Goal: Information Seeking & Learning: Learn about a topic

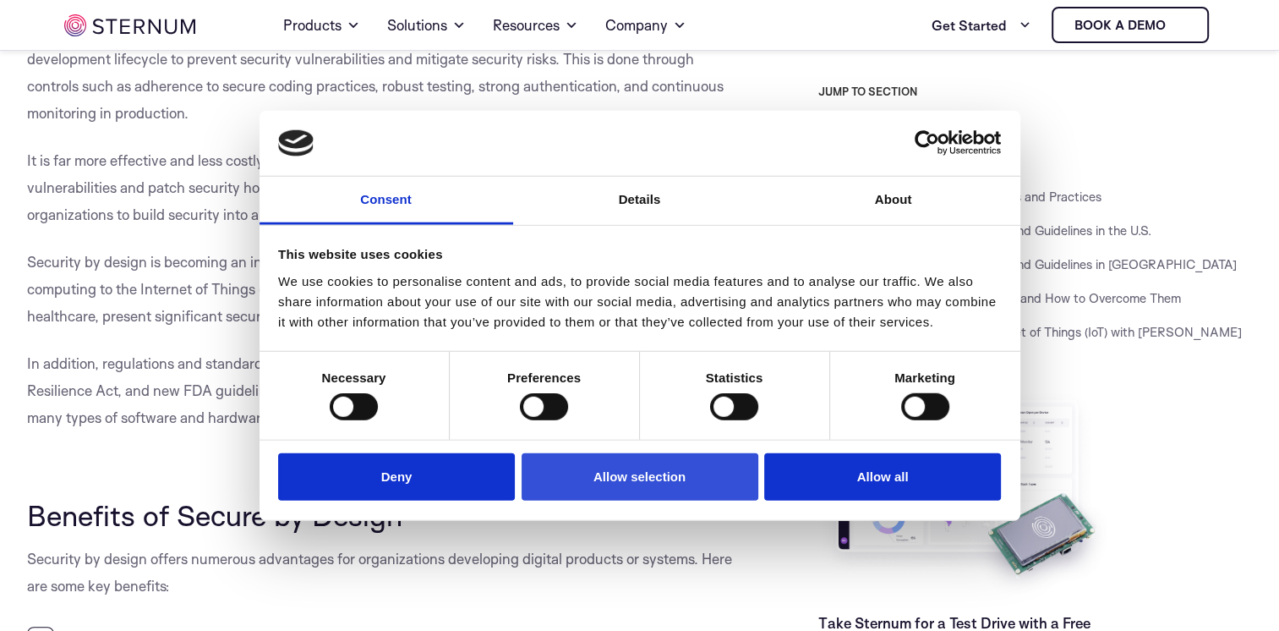
click at [657, 474] on button "Allow selection" at bounding box center [640, 476] width 237 height 48
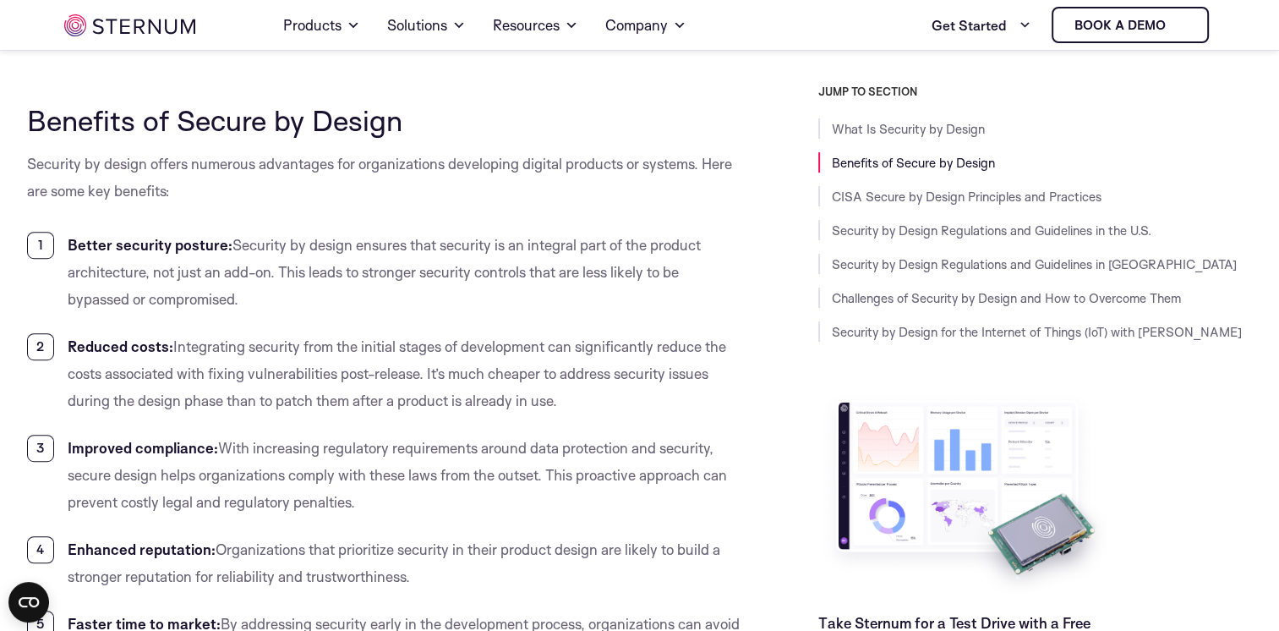
scroll to position [923, 0]
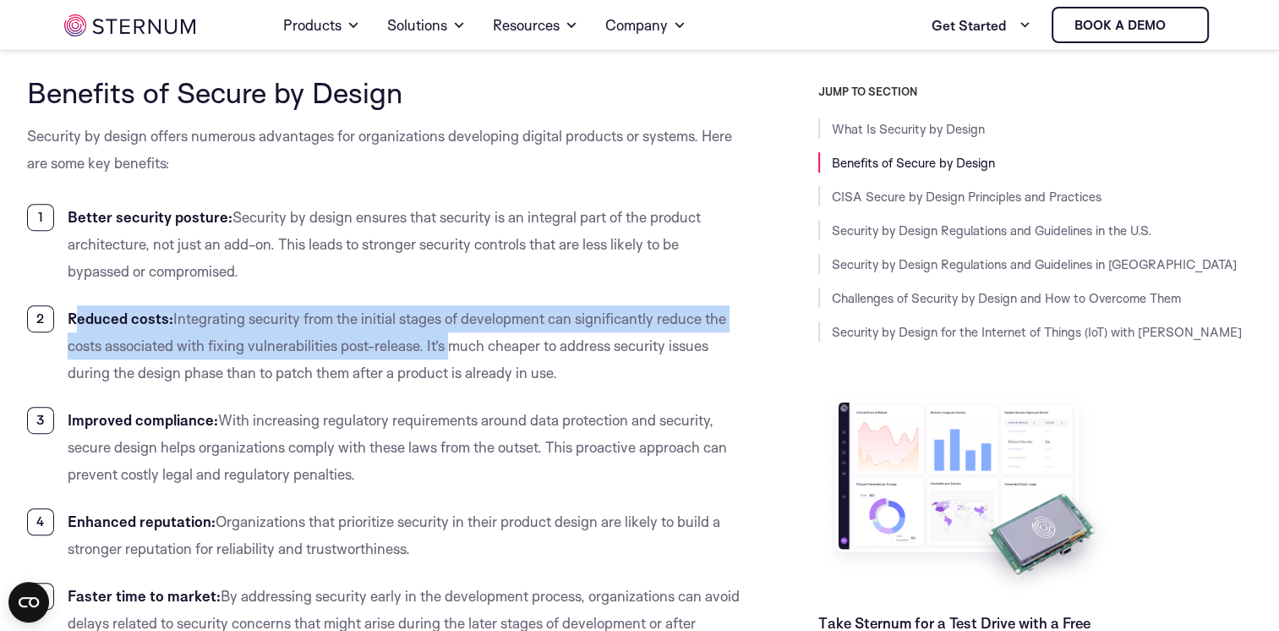
drag, startPoint x: 78, startPoint y: 317, endPoint x: 457, endPoint y: 332, distance: 379.2
click at [457, 332] on li "Reduced costs: Integrating security from the initial stages of development can …" at bounding box center [384, 345] width 715 height 81
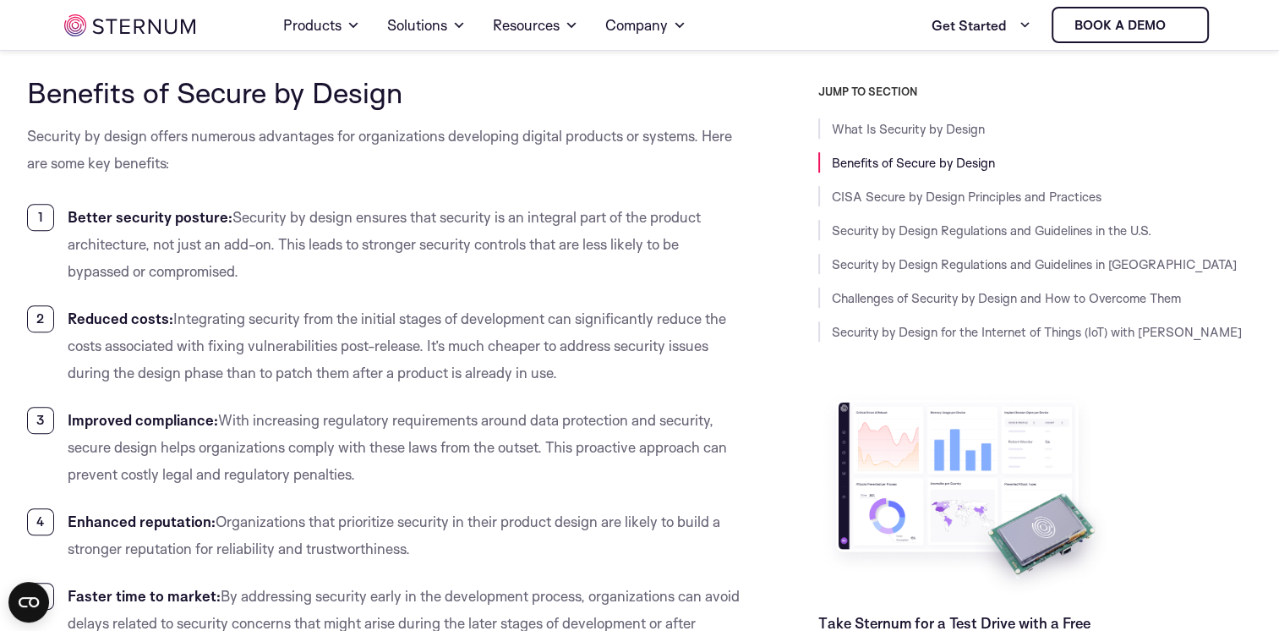
drag, startPoint x: 457, startPoint y: 332, endPoint x: 572, endPoint y: 378, distance: 123.7
click at [572, 381] on li "Reduced costs: Integrating security from the initial stages of development can …" at bounding box center [384, 345] width 715 height 81
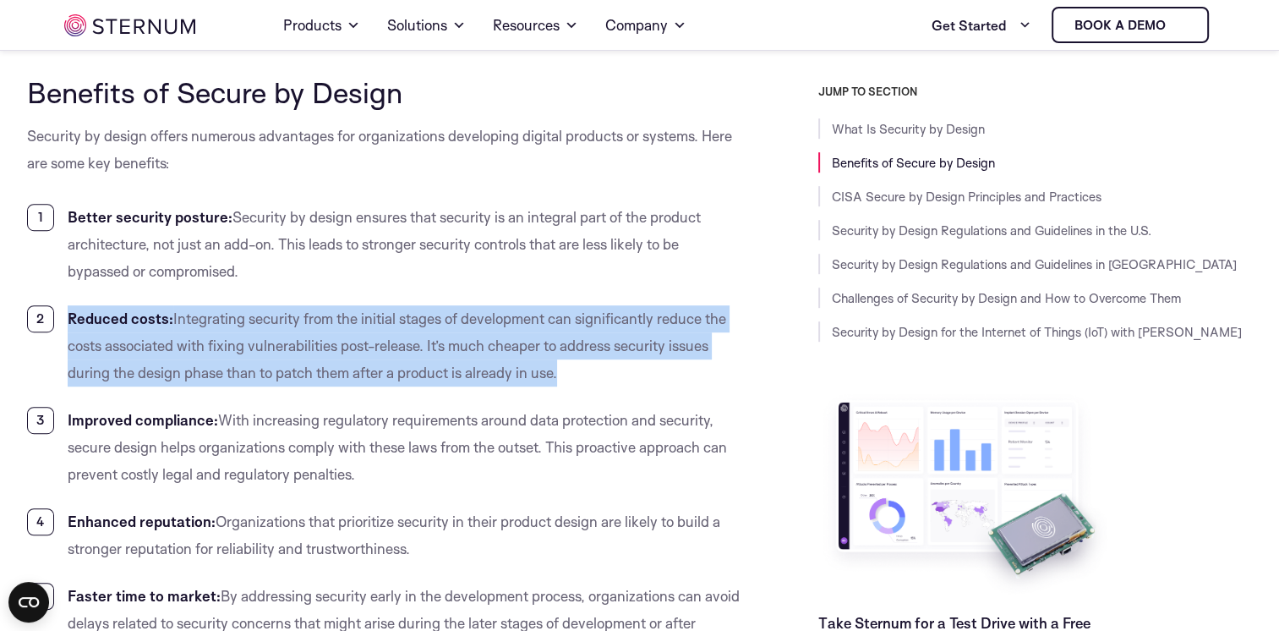
drag, startPoint x: 572, startPoint y: 377, endPoint x: 53, endPoint y: 320, distance: 521.6
click at [53, 320] on li "Reduced costs: Integrating security from the initial stages of development can …" at bounding box center [384, 345] width 715 height 81
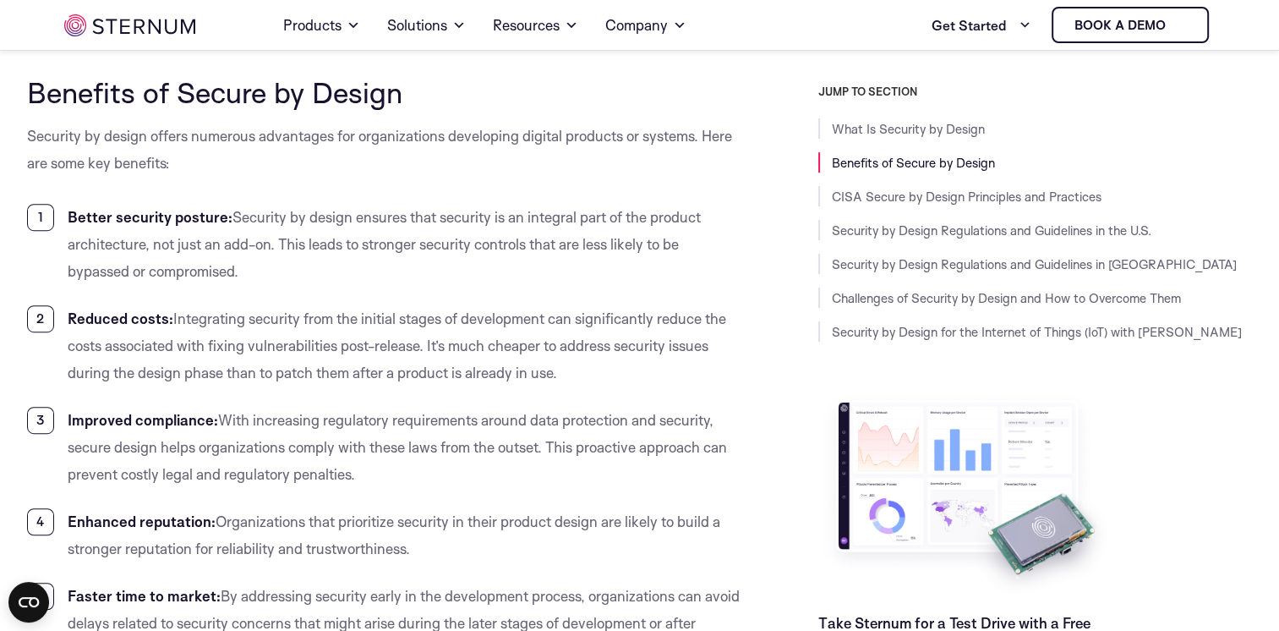
click at [573, 453] on span "With increasing regulatory requirements around data protection and security, se…" at bounding box center [398, 447] width 660 height 72
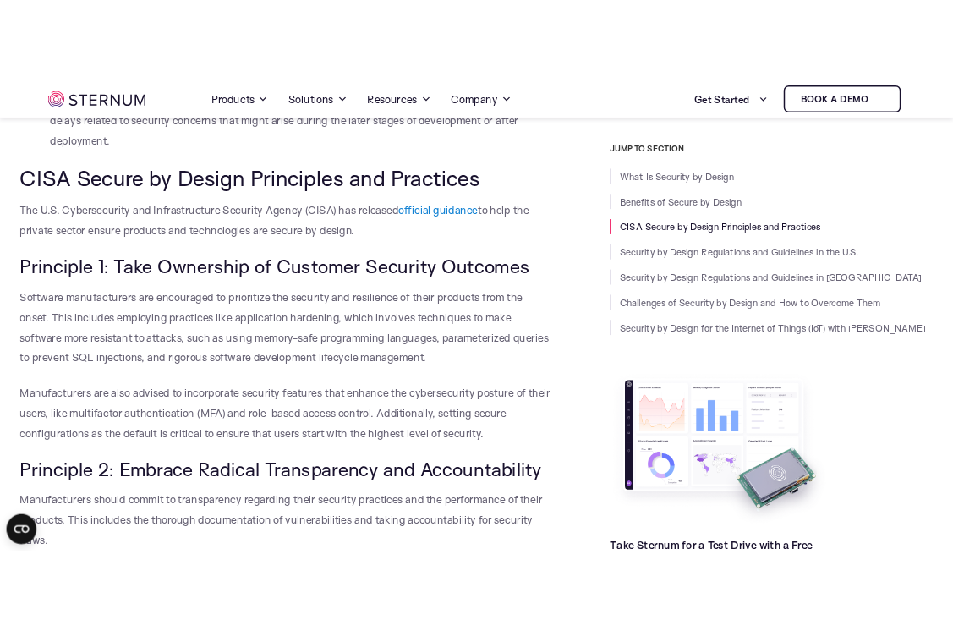
scroll to position [1599, 0]
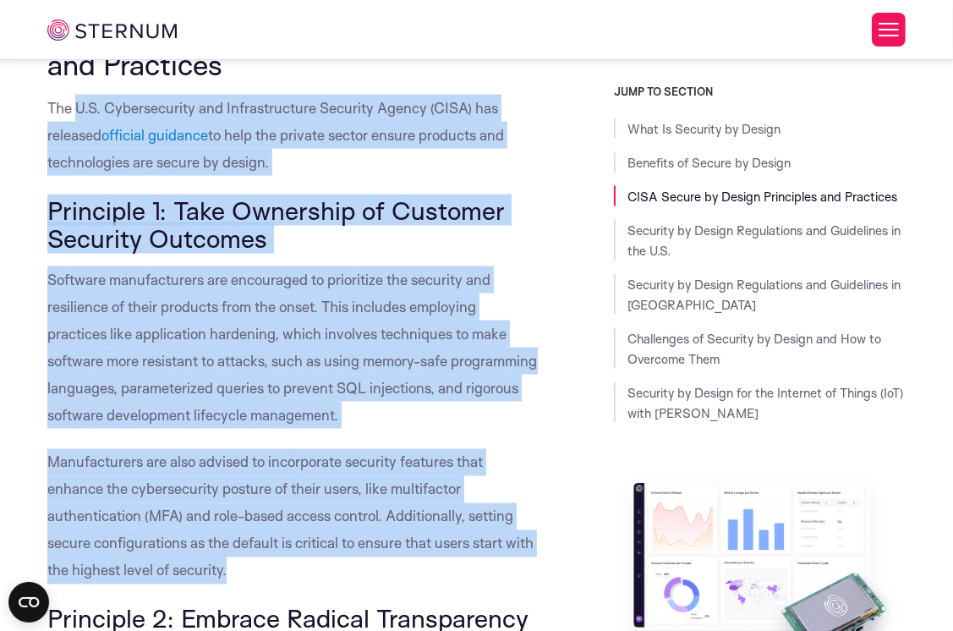
scroll to position [1937, 0]
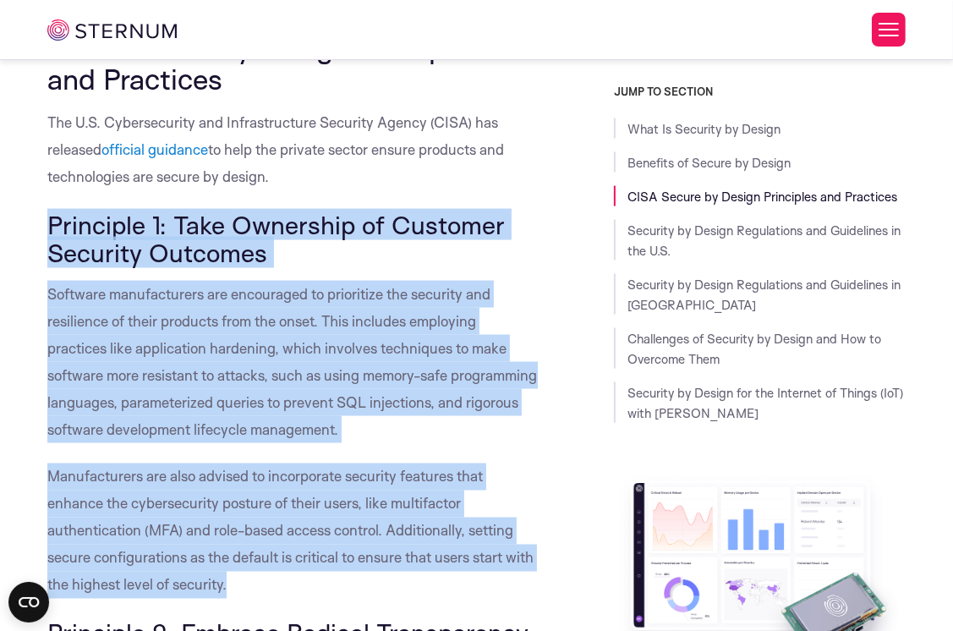
drag, startPoint x: 293, startPoint y: 415, endPoint x: 47, endPoint y: 226, distance: 310.5
copy div "Principle 1: Take Ownership of Customer Security Outcomes Software manufacturer…"
click at [436, 305] on p "Software manufacturers are encouraged to prioritize the security and resilience…" at bounding box center [292, 362] width 490 height 162
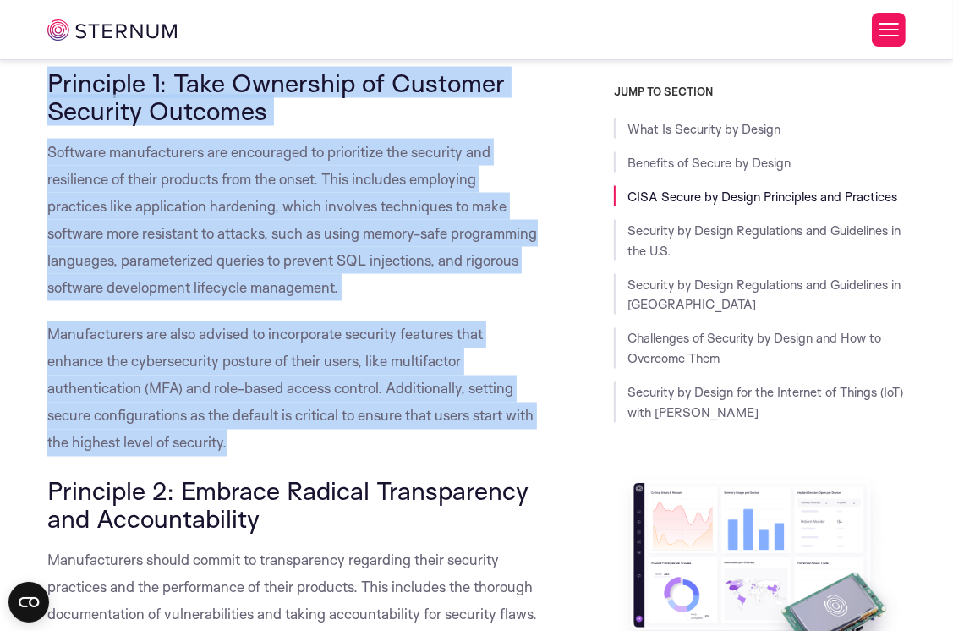
scroll to position [2106, 0]
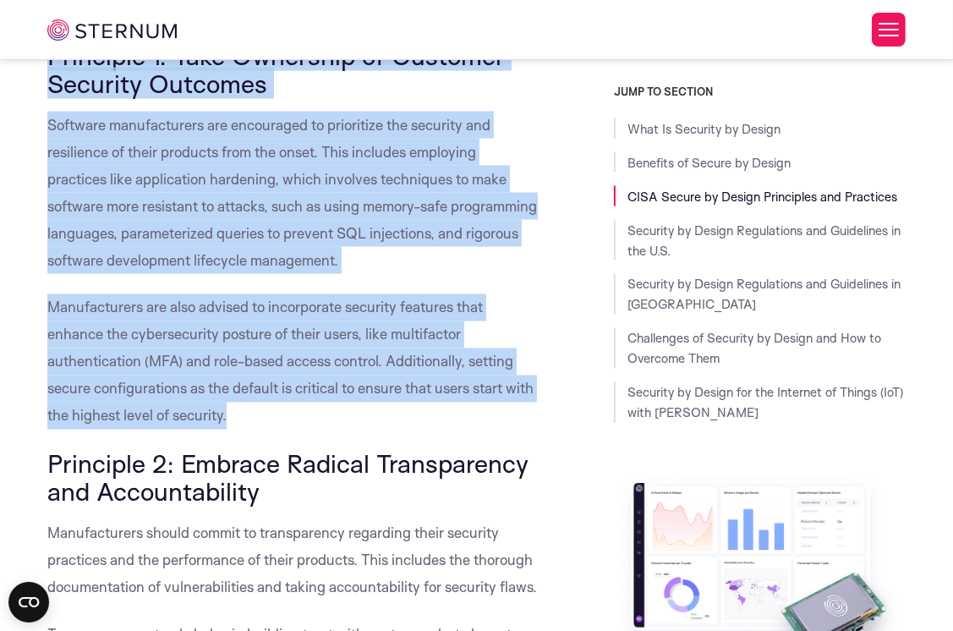
click at [480, 316] on p "Manufacturers are also advised to incorporate security features that enhance th…" at bounding box center [292, 361] width 490 height 135
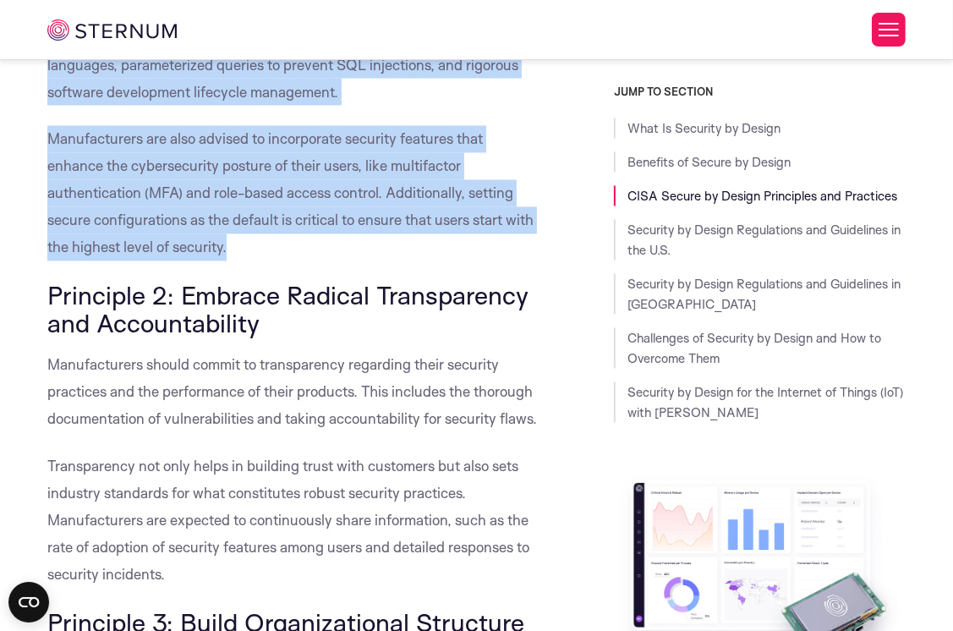
scroll to position [2276, 0]
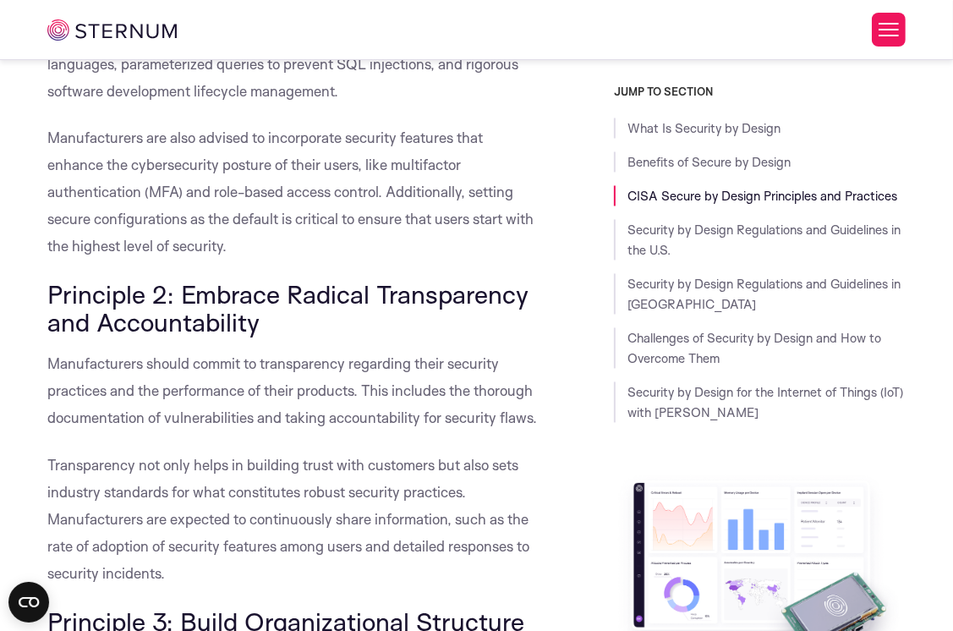
click at [449, 364] on span "Manufacturers should commit to transparency regarding their security practices …" at bounding box center [292, 391] width 490 height 72
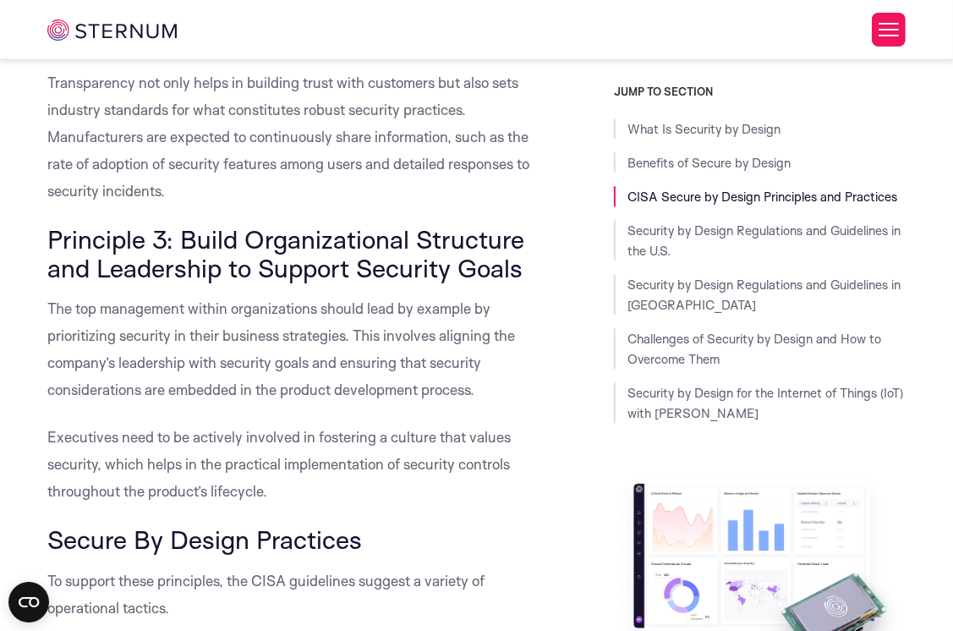
scroll to position [2698, 0]
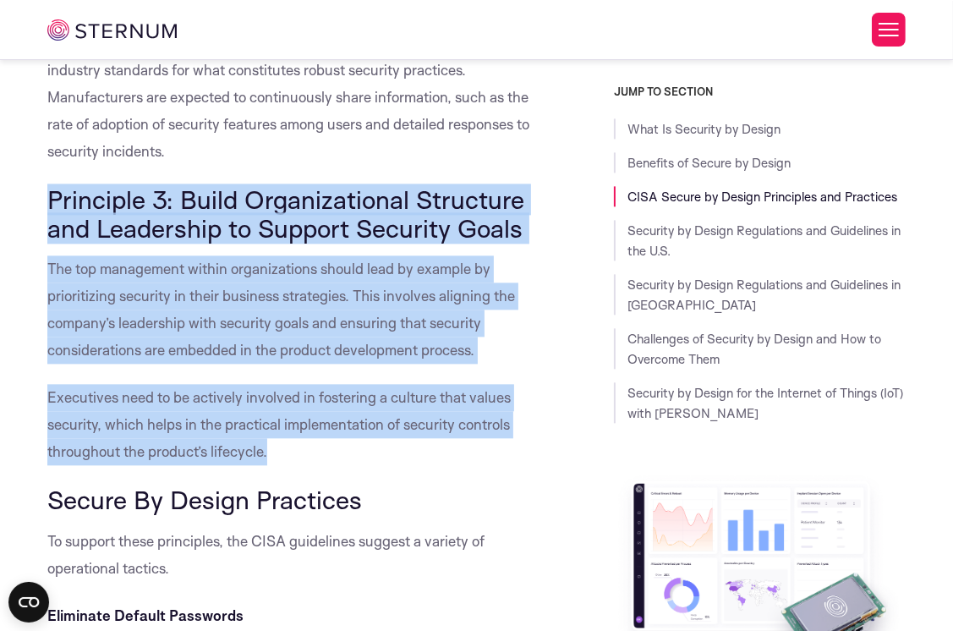
drag, startPoint x: 291, startPoint y: 480, endPoint x: 45, endPoint y: 232, distance: 349.8
copy div "Principle 3: Build Organizational Structure and Leadership to Support Security …"
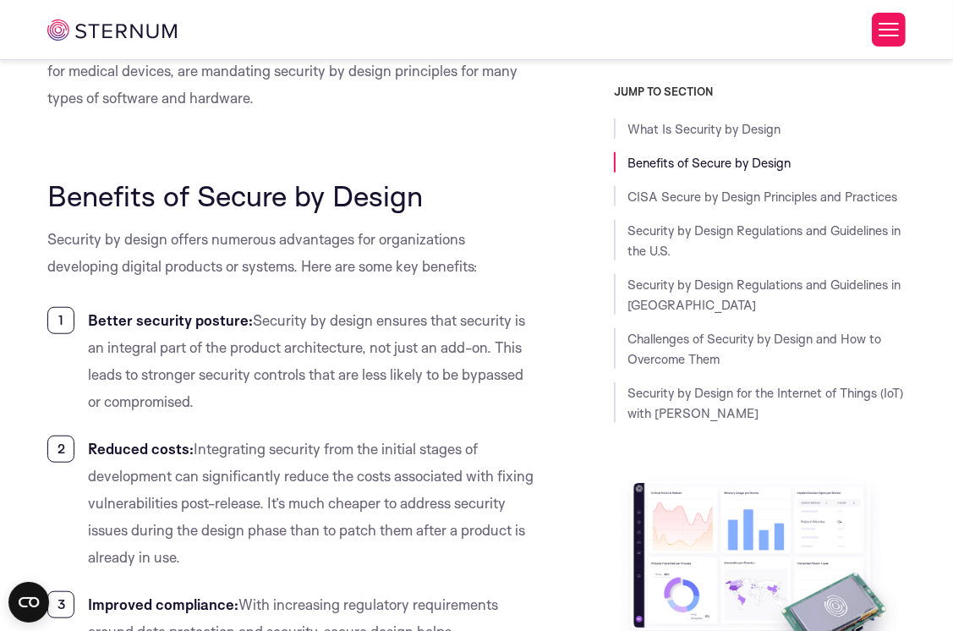
scroll to position [1007, 0]
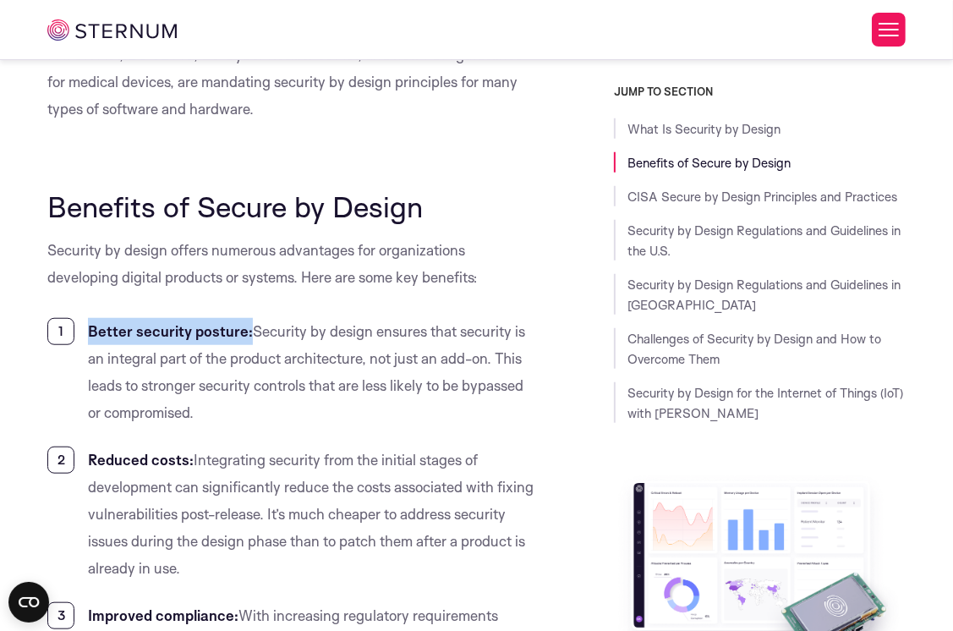
drag, startPoint x: 248, startPoint y: 332, endPoint x: 84, endPoint y: 340, distance: 164.2
click at [84, 340] on li "Better security posture: Security by design ensures that security is an integra…" at bounding box center [292, 372] width 490 height 108
drag, startPoint x: 84, startPoint y: 340, endPoint x: 328, endPoint y: 369, distance: 246.1
click at [328, 369] on li "Better security posture: Security by design ensures that security is an integra…" at bounding box center [292, 372] width 490 height 108
click at [216, 337] on b "Better security posture:" at bounding box center [170, 331] width 165 height 18
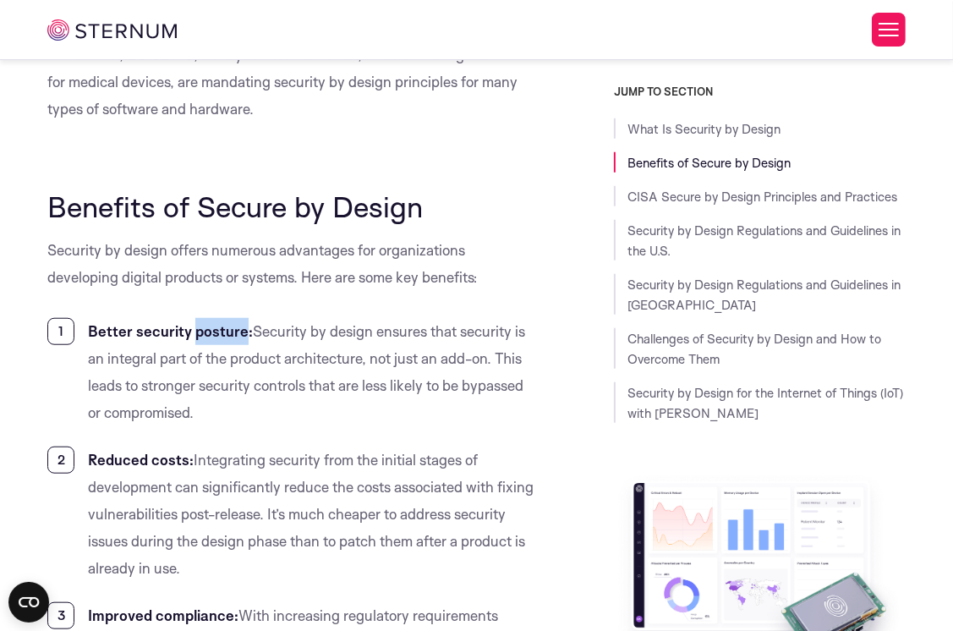
click at [216, 337] on b "Better security posture:" at bounding box center [170, 331] width 165 height 18
click at [215, 337] on b "Better security posture:" at bounding box center [170, 331] width 165 height 18
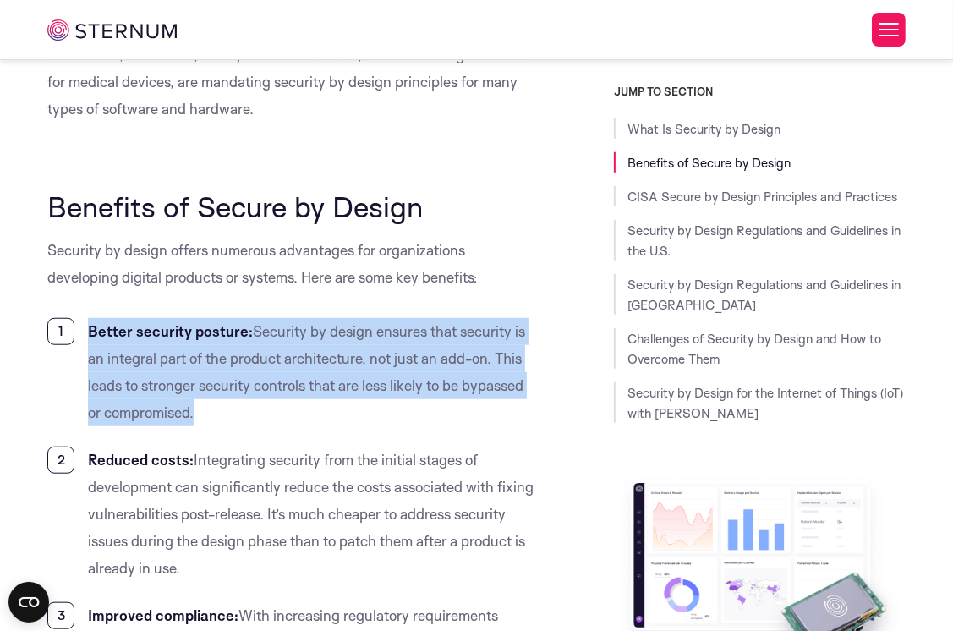
click at [215, 337] on b "Better security posture:" at bounding box center [170, 331] width 165 height 18
drag, startPoint x: 215, startPoint y: 337, endPoint x: 247, endPoint y: 340, distance: 32.3
click at [247, 340] on b "Better security posture:" at bounding box center [170, 331] width 165 height 18
drag, startPoint x: 246, startPoint y: 337, endPoint x: 264, endPoint y: 345, distance: 19.7
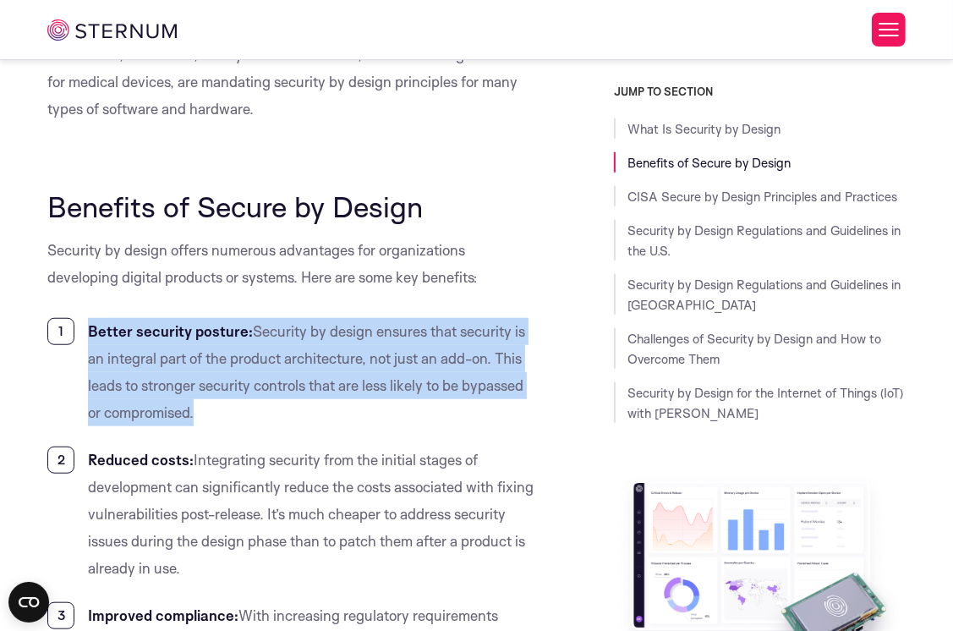
click at [246, 337] on b "Better security posture:" at bounding box center [170, 331] width 165 height 18
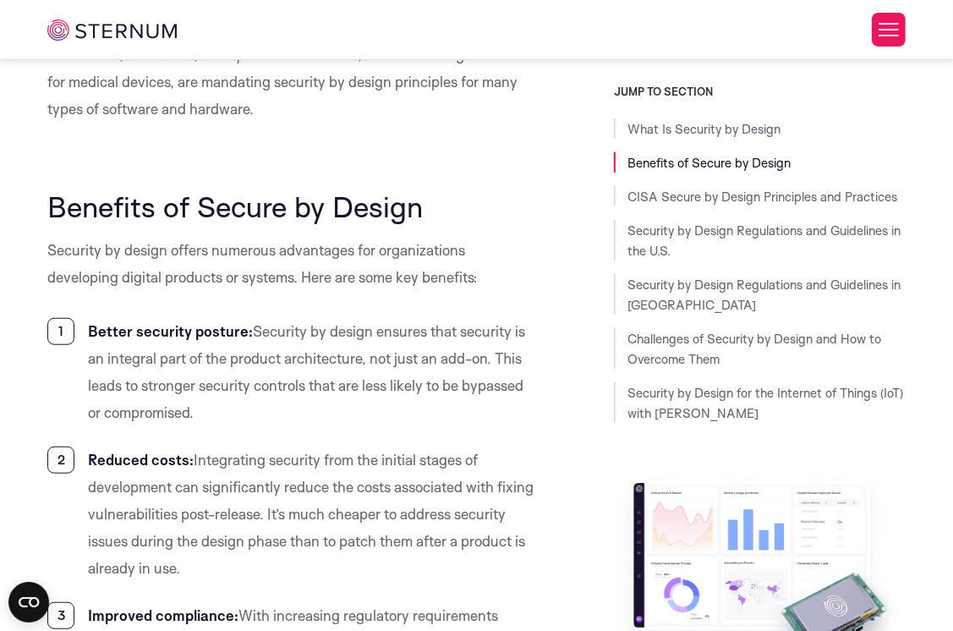
click at [267, 347] on li "Better security posture: Security by design ensures that security is an integra…" at bounding box center [292, 372] width 490 height 108
drag, startPoint x: 244, startPoint y: 333, endPoint x: 79, endPoint y: 333, distance: 164.9
click at [79, 333] on li "Better security posture: Security by design ensures that security is an integra…" at bounding box center [292, 372] width 490 height 108
copy b "Better security posture"
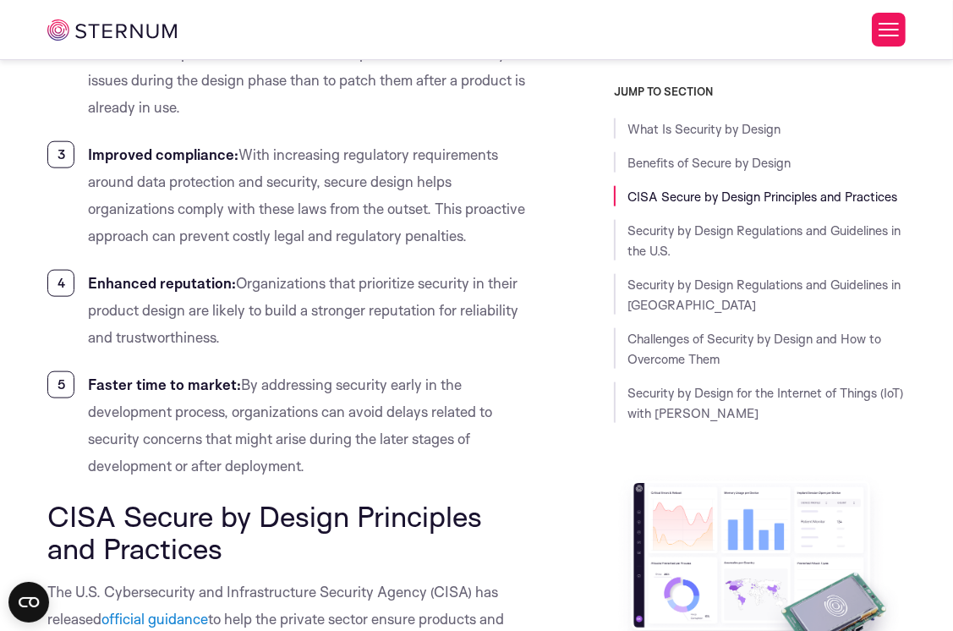
scroll to position [1515, 0]
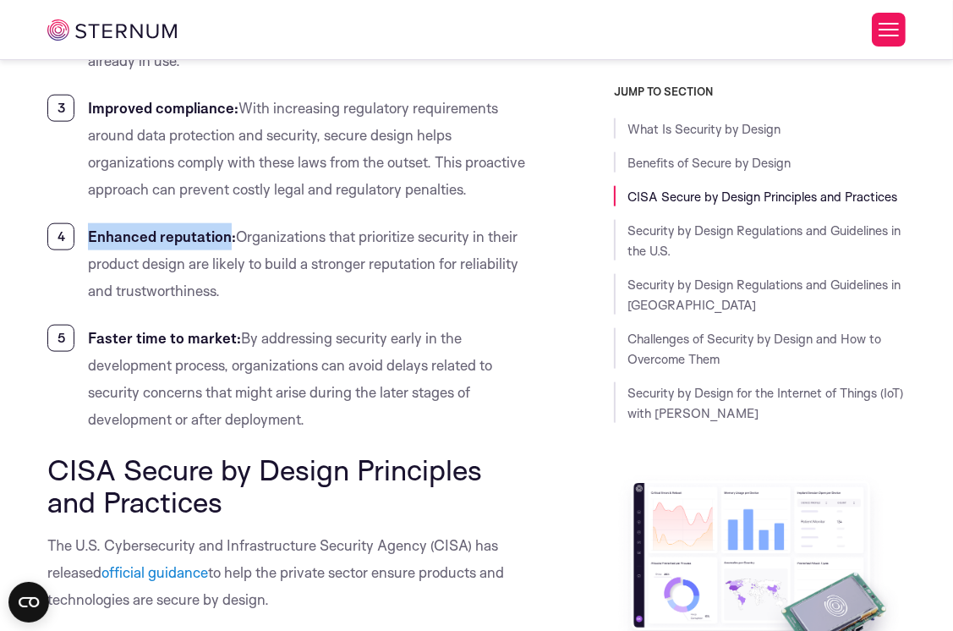
drag, startPoint x: 87, startPoint y: 238, endPoint x: 227, endPoint y: 245, distance: 139.7
click at [227, 245] on li "Enhanced reputation: Organizations that prioritize security in their product de…" at bounding box center [292, 263] width 490 height 81
copy b "Enhanced reputation"
